Goal: Task Accomplishment & Management: Use online tool/utility

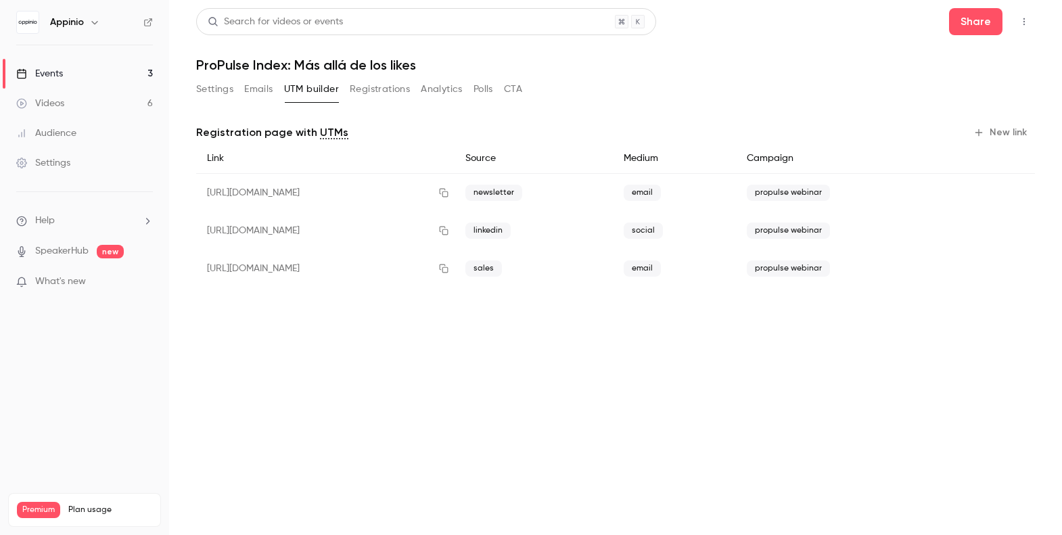
click at [366, 89] on button "Registrations" at bounding box center [380, 89] width 60 height 22
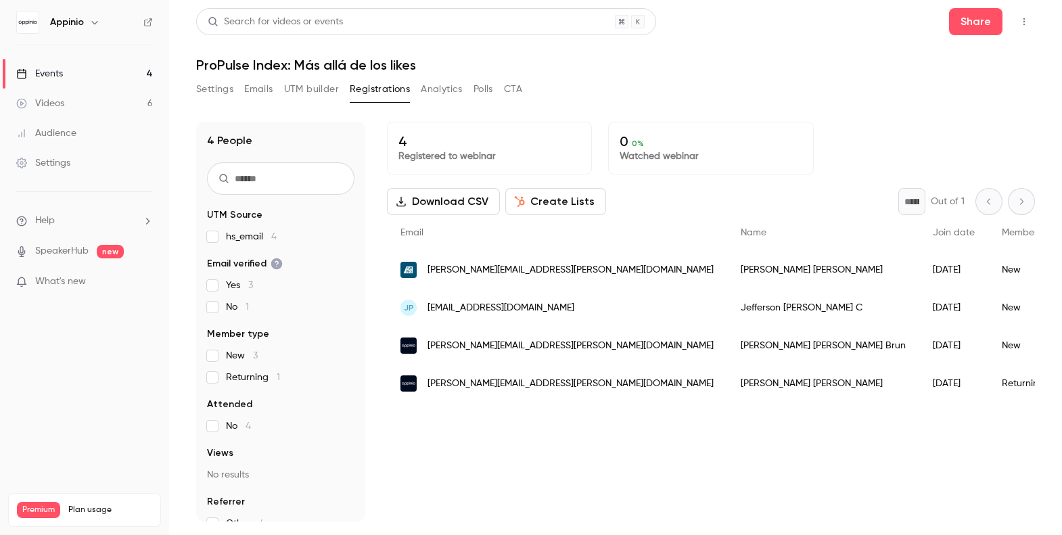
click at [237, 307] on span "No 1" at bounding box center [237, 307] width 23 height 14
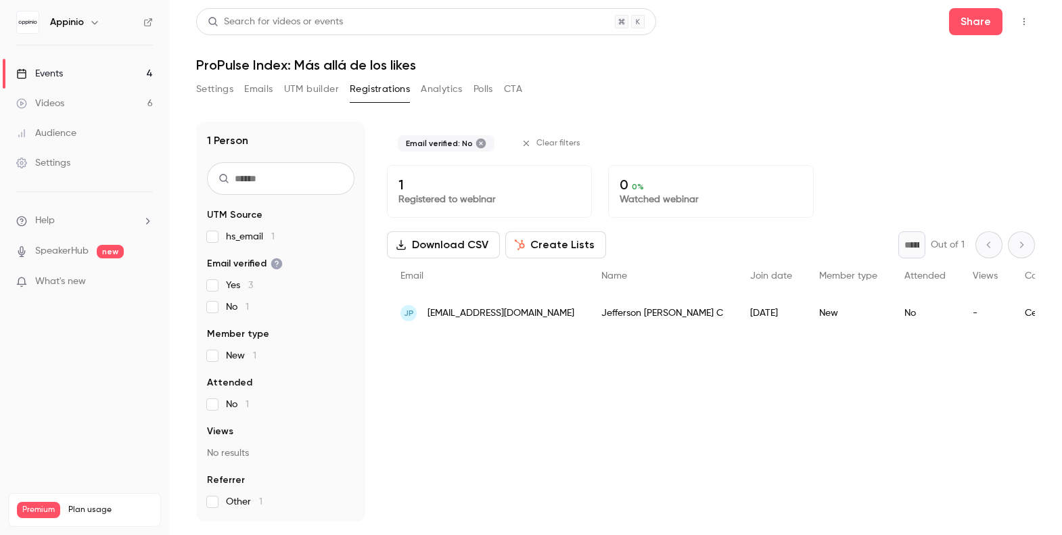
click at [237, 307] on span "No 1" at bounding box center [237, 307] width 23 height 14
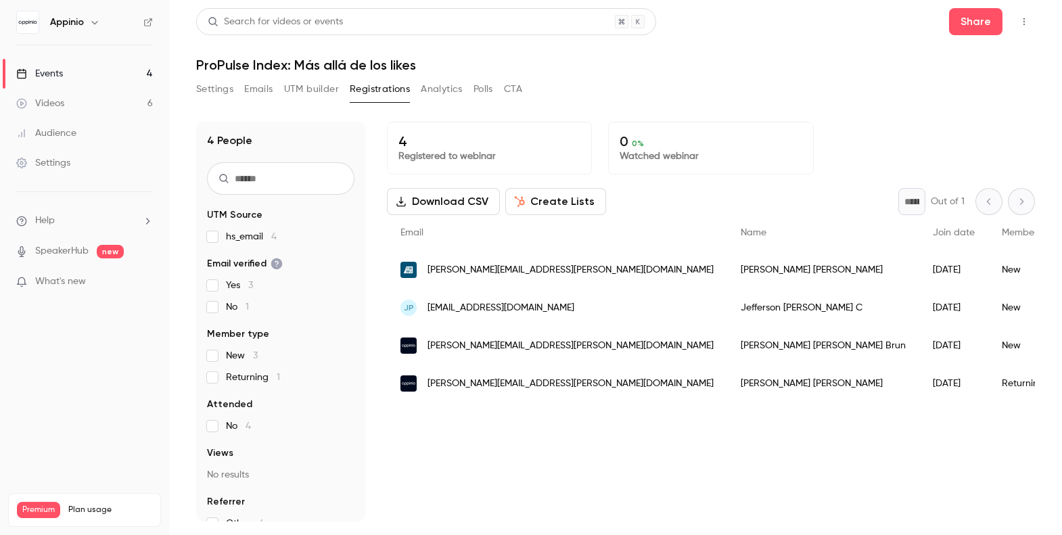
scroll to position [19, 0]
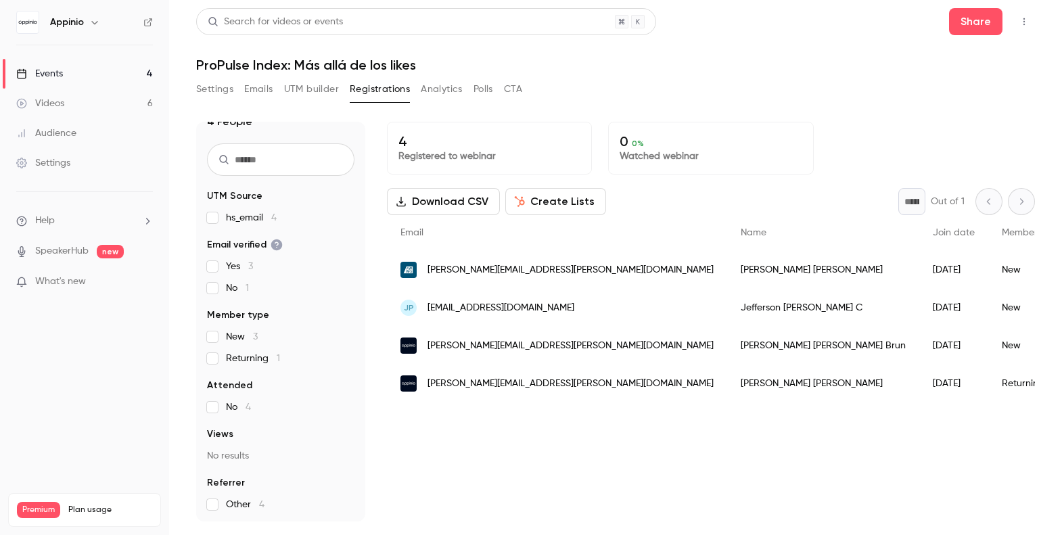
click at [277, 356] on span "1" at bounding box center [278, 358] width 3 height 9
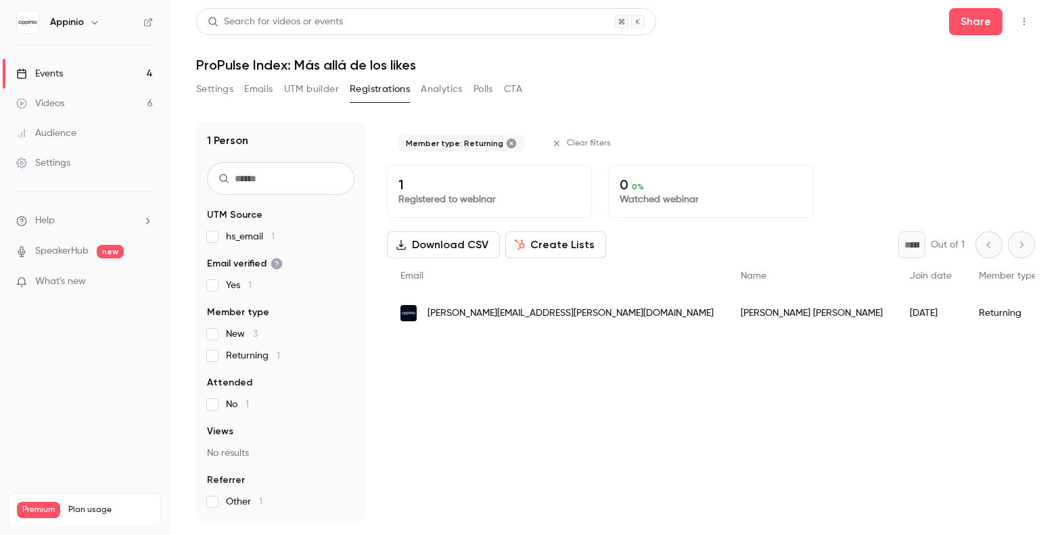
scroll to position [0, 0]
click at [277, 357] on span "1" at bounding box center [278, 355] width 3 height 9
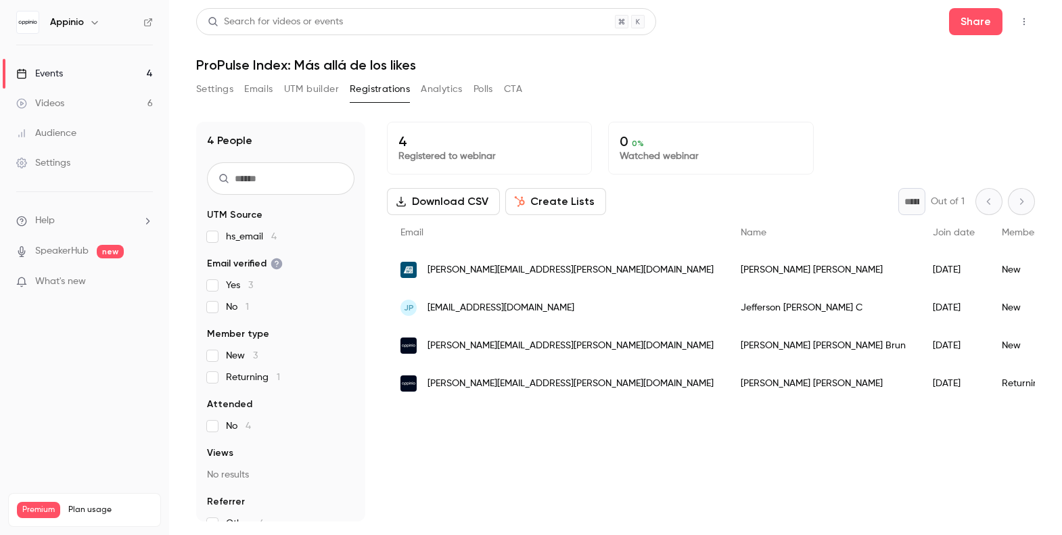
scroll to position [19, 0]
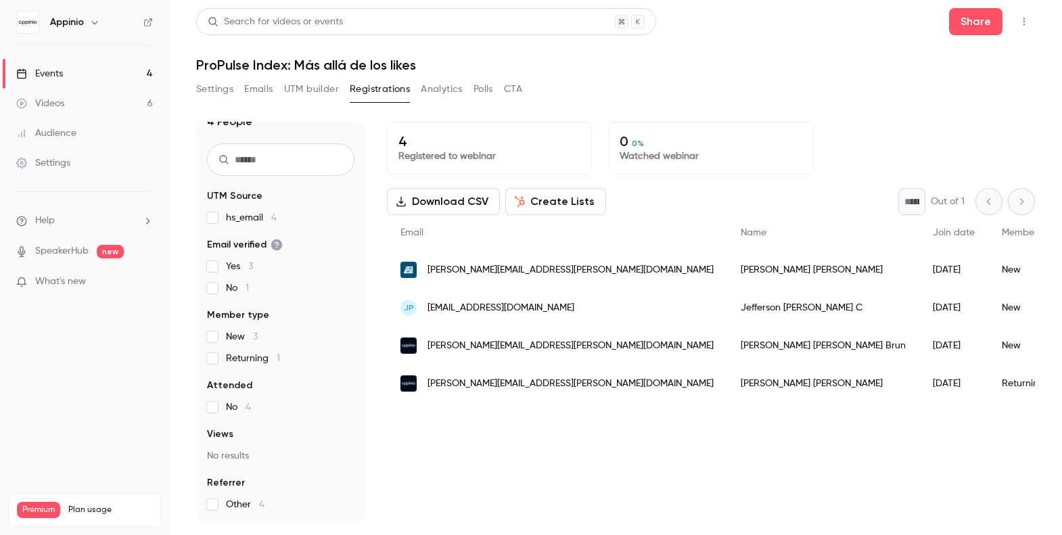
click at [250, 340] on span "New 3" at bounding box center [242, 337] width 32 height 14
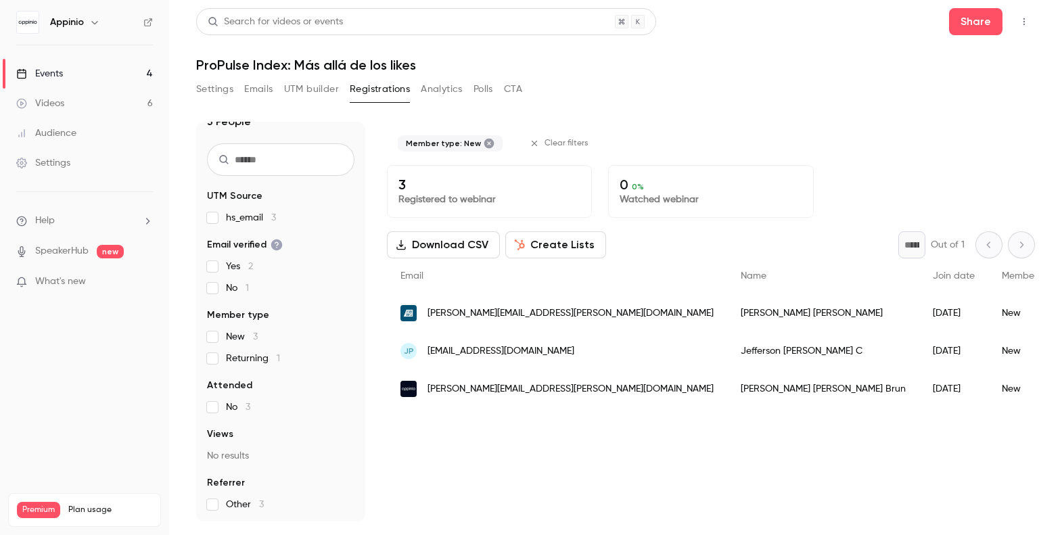
click at [250, 340] on span "New 3" at bounding box center [242, 337] width 32 height 14
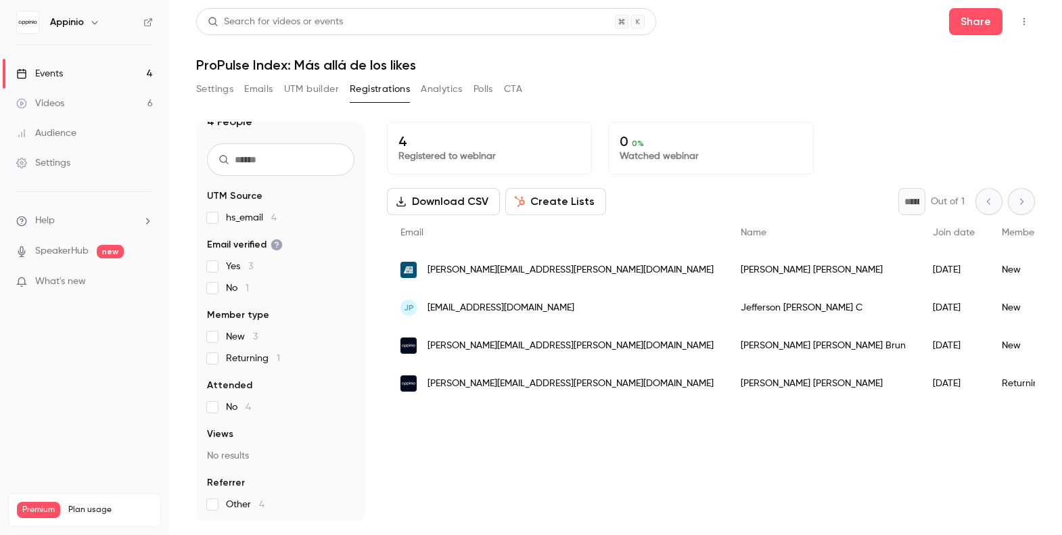
scroll to position [0, 0]
